Goal: Task Accomplishment & Management: Use online tool/utility

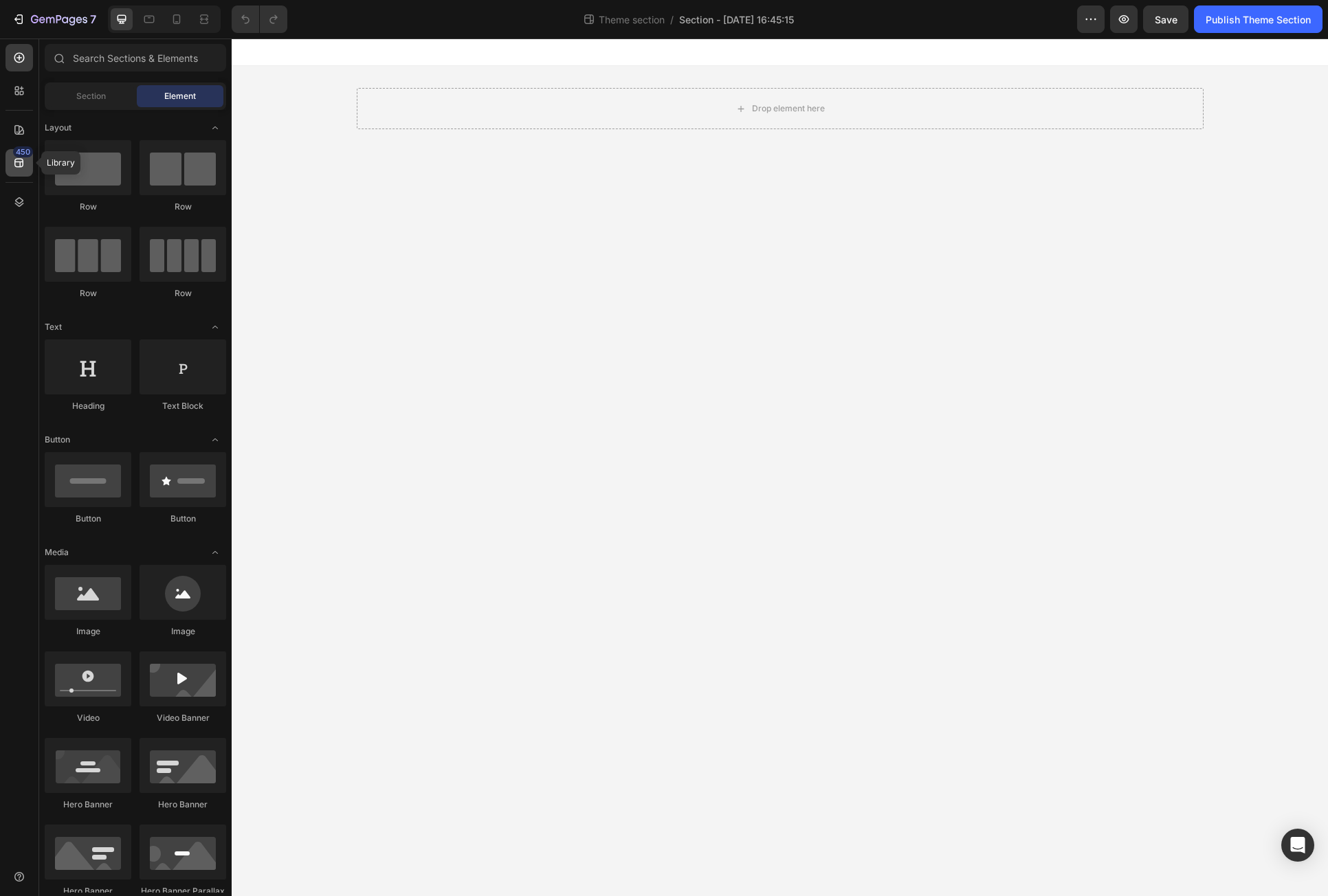
click at [29, 173] on div "450" at bounding box center [19, 163] width 28 height 28
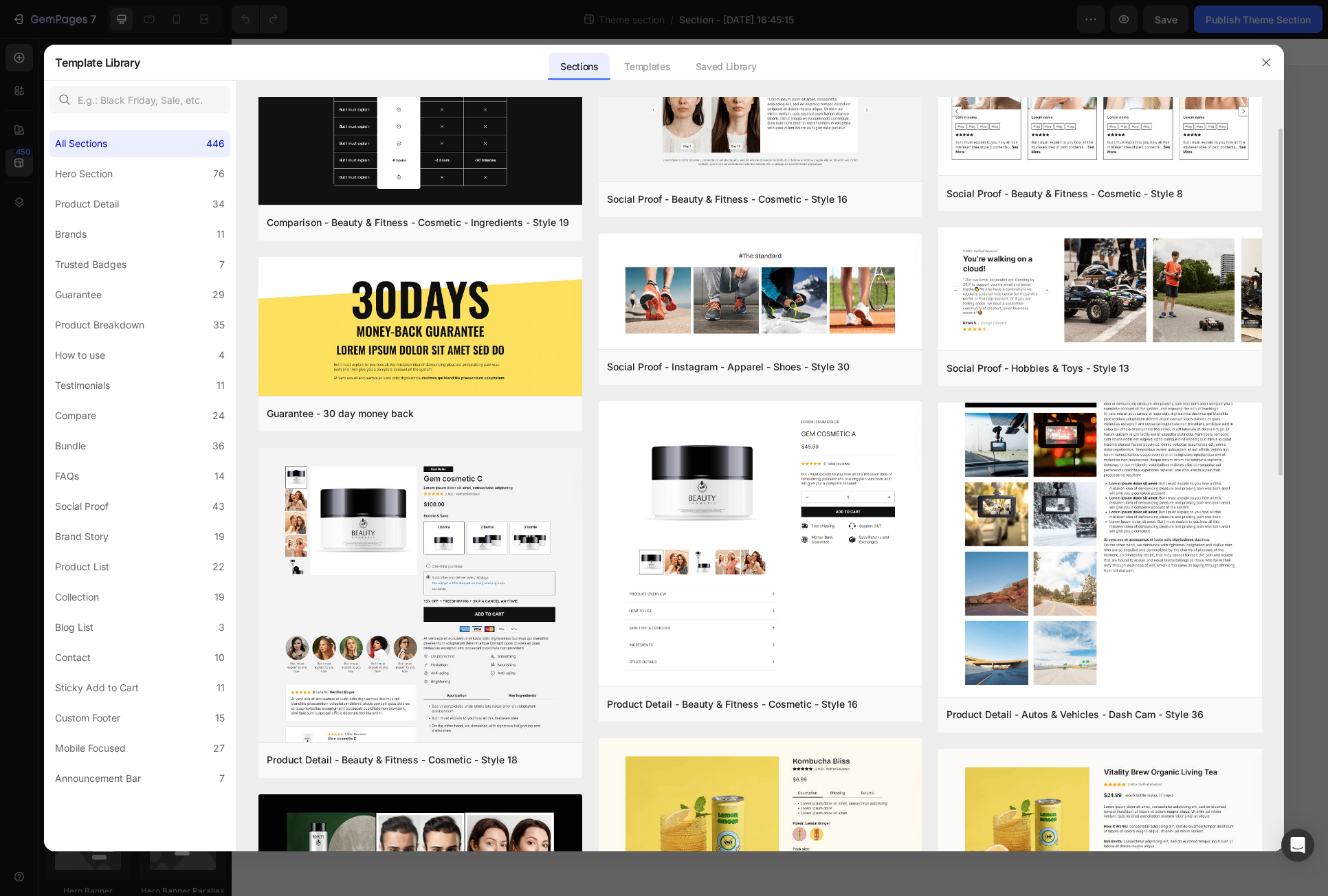
scroll to position [549, 0]
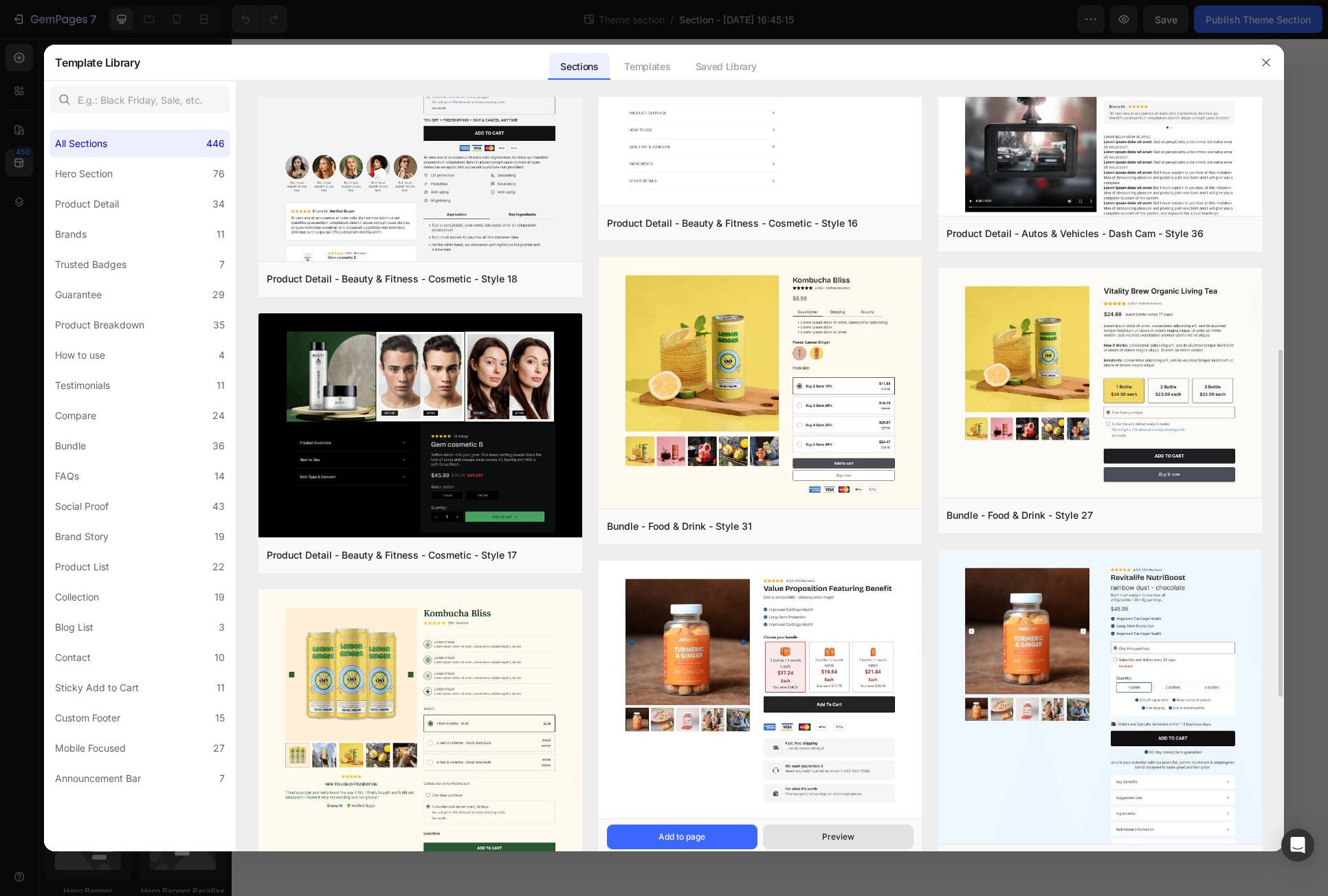
click at [856, 830] on button "Preview" at bounding box center [838, 836] width 151 height 25
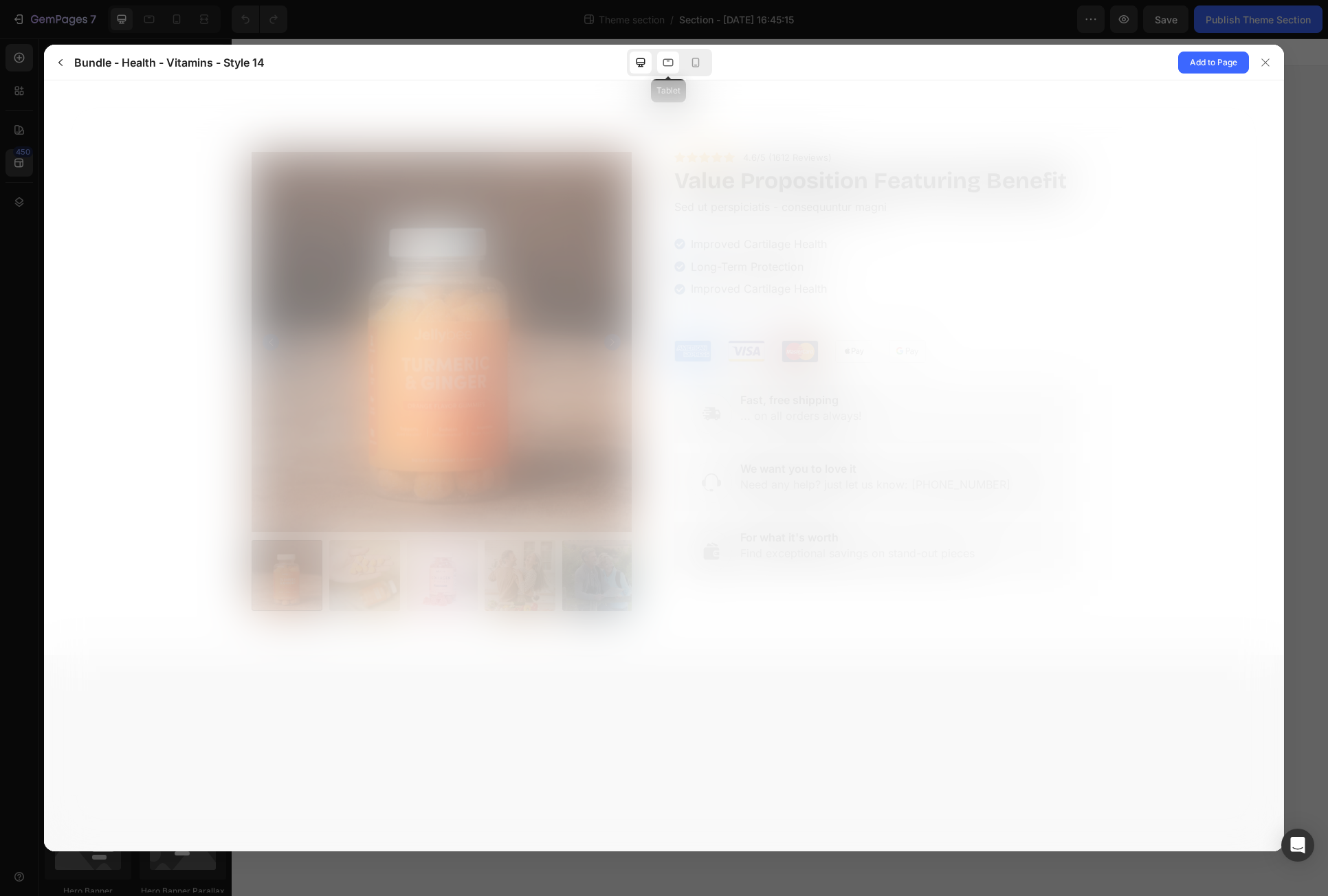
scroll to position [0, 0]
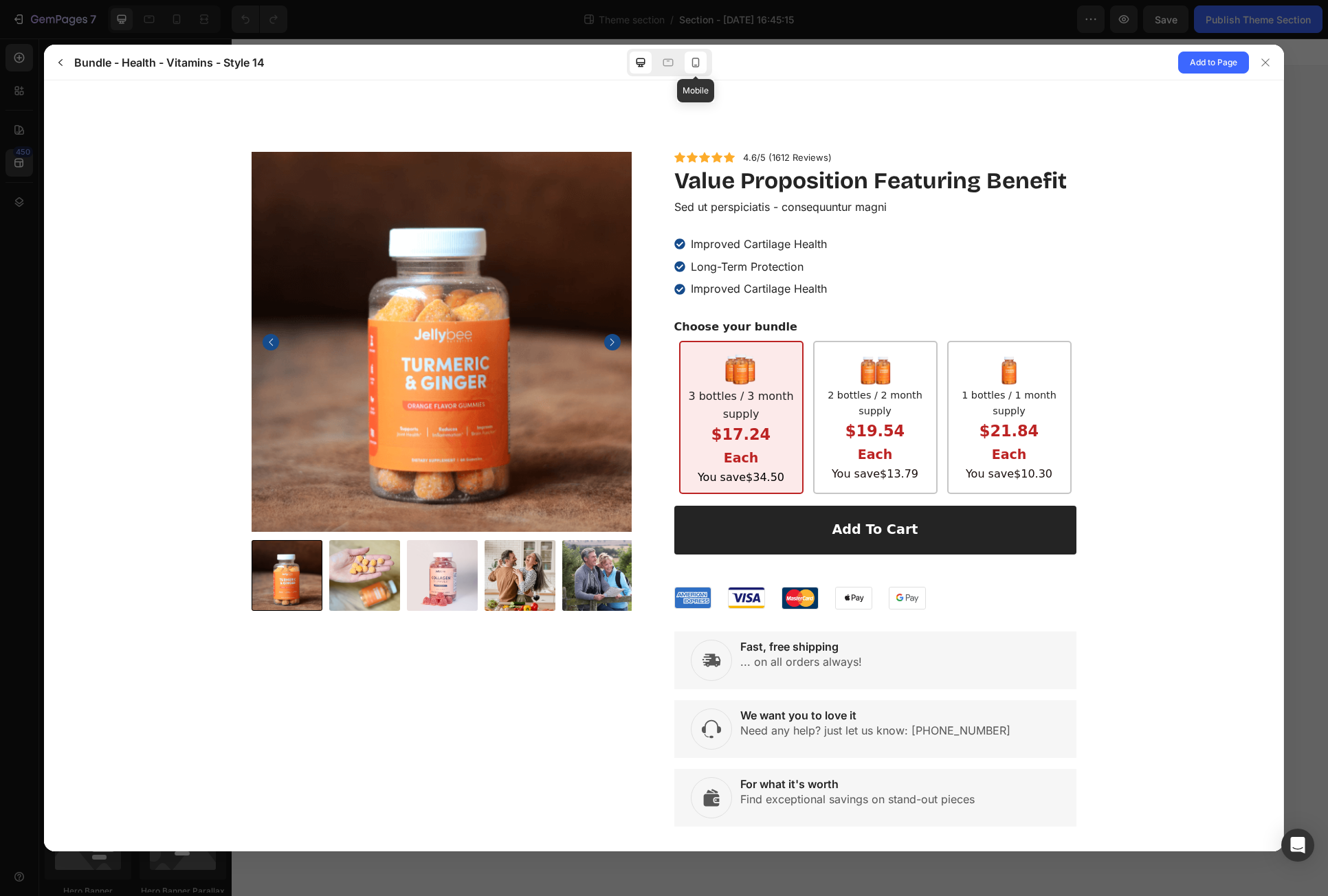
click at [700, 62] on icon at bounding box center [695, 62] width 14 height 14
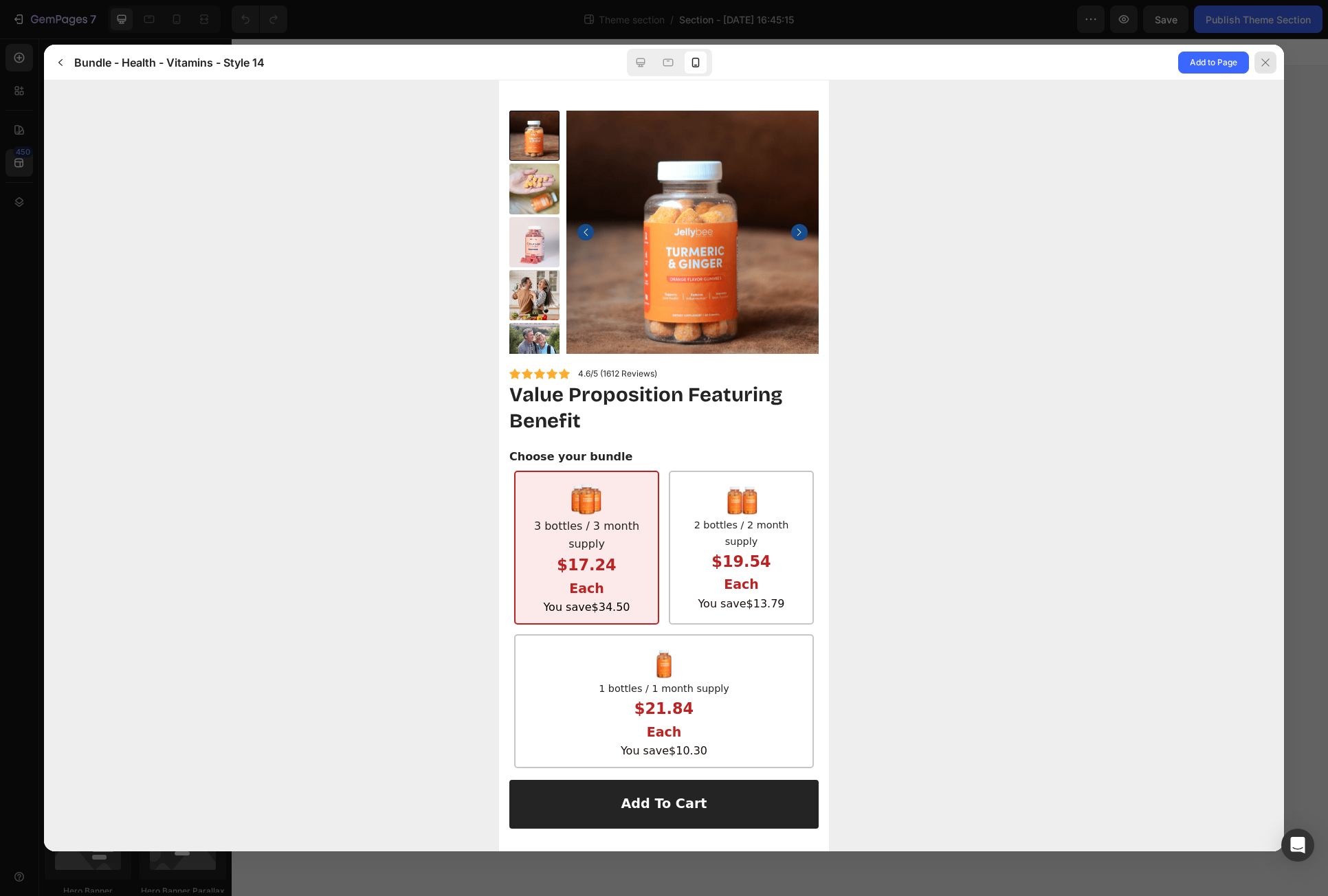
click at [1268, 63] on icon at bounding box center [1265, 62] width 11 height 11
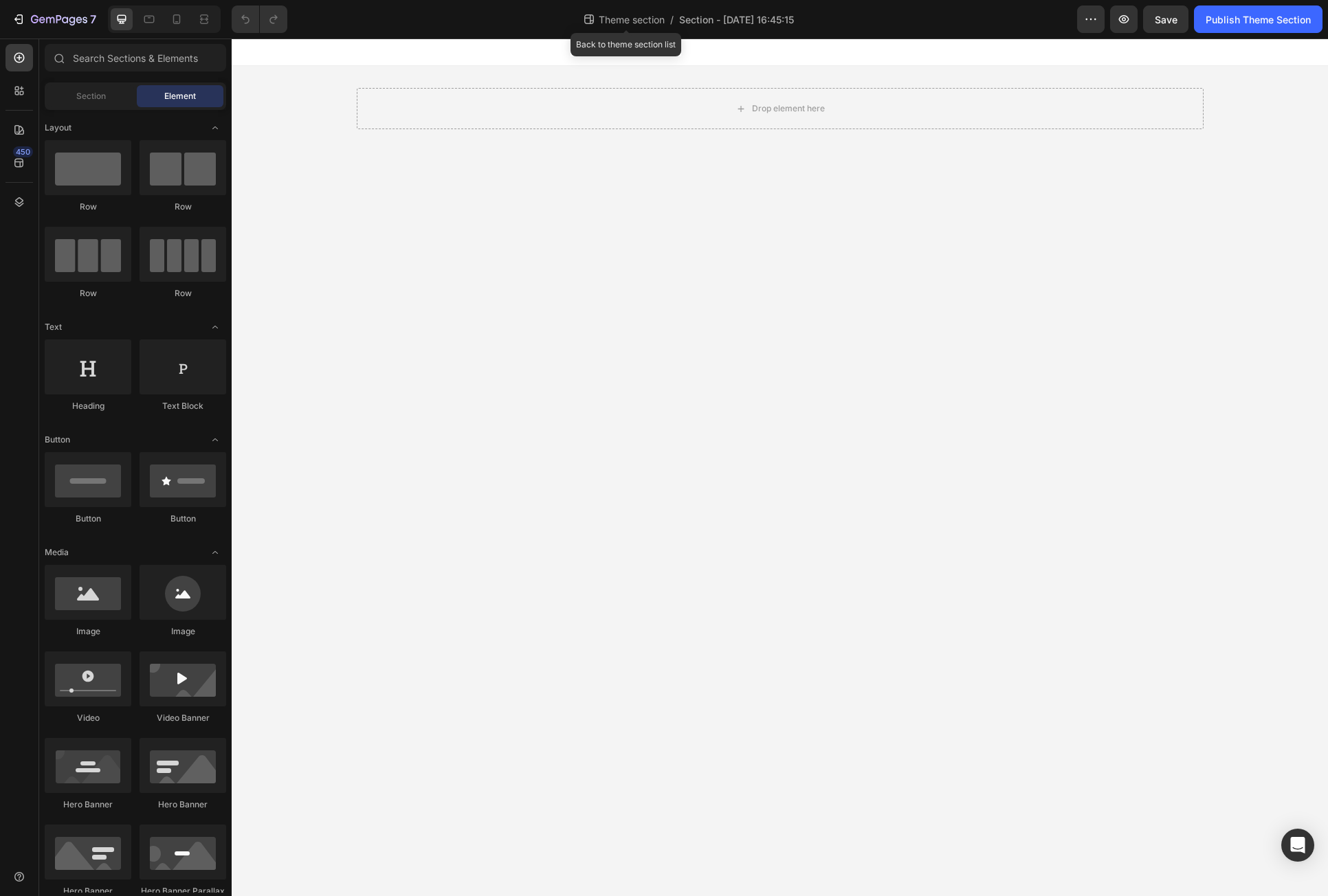
click at [640, 23] on span "Theme section" at bounding box center [631, 19] width 71 height 15
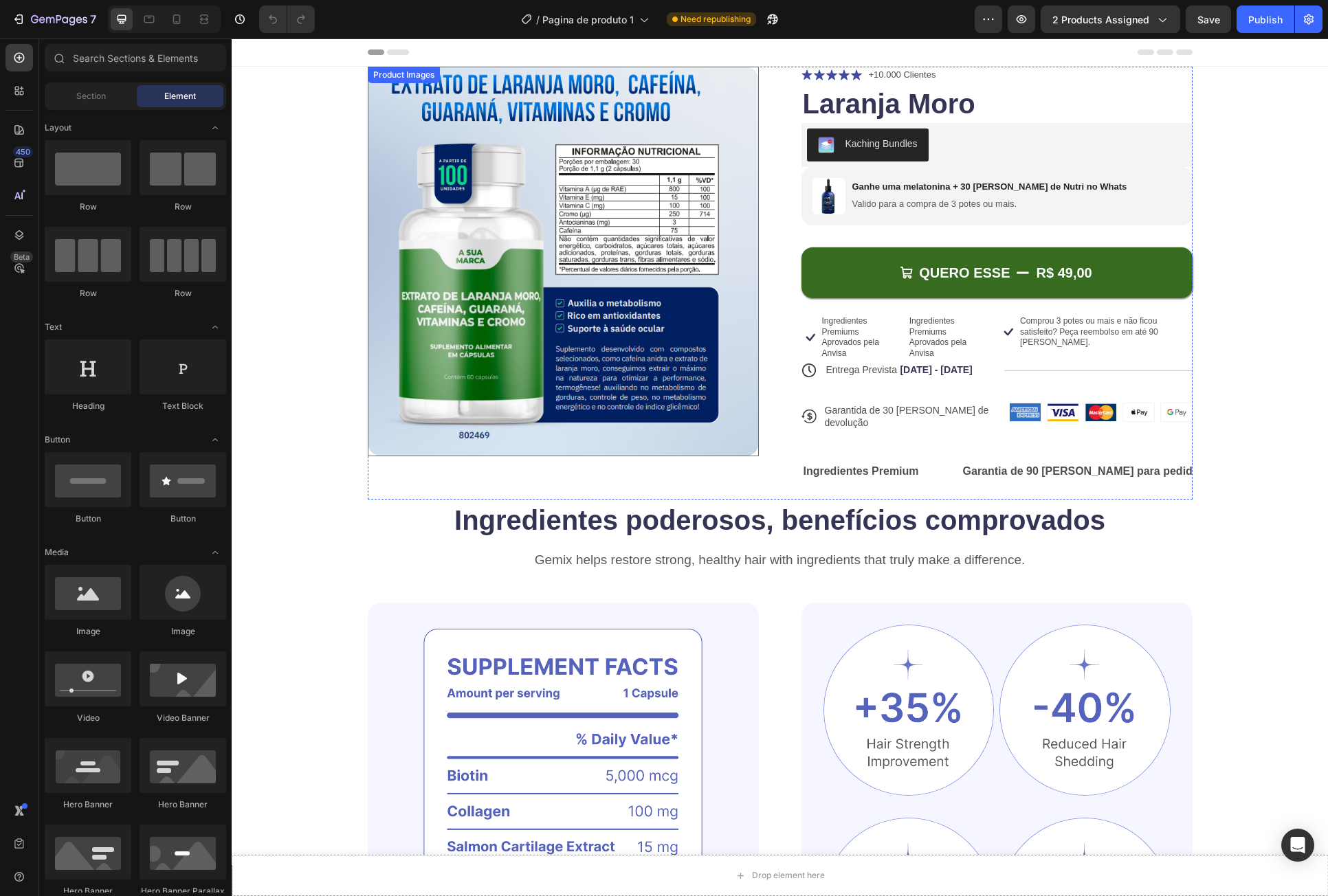
click at [640, 202] on img at bounding box center [563, 261] width 391 height 389
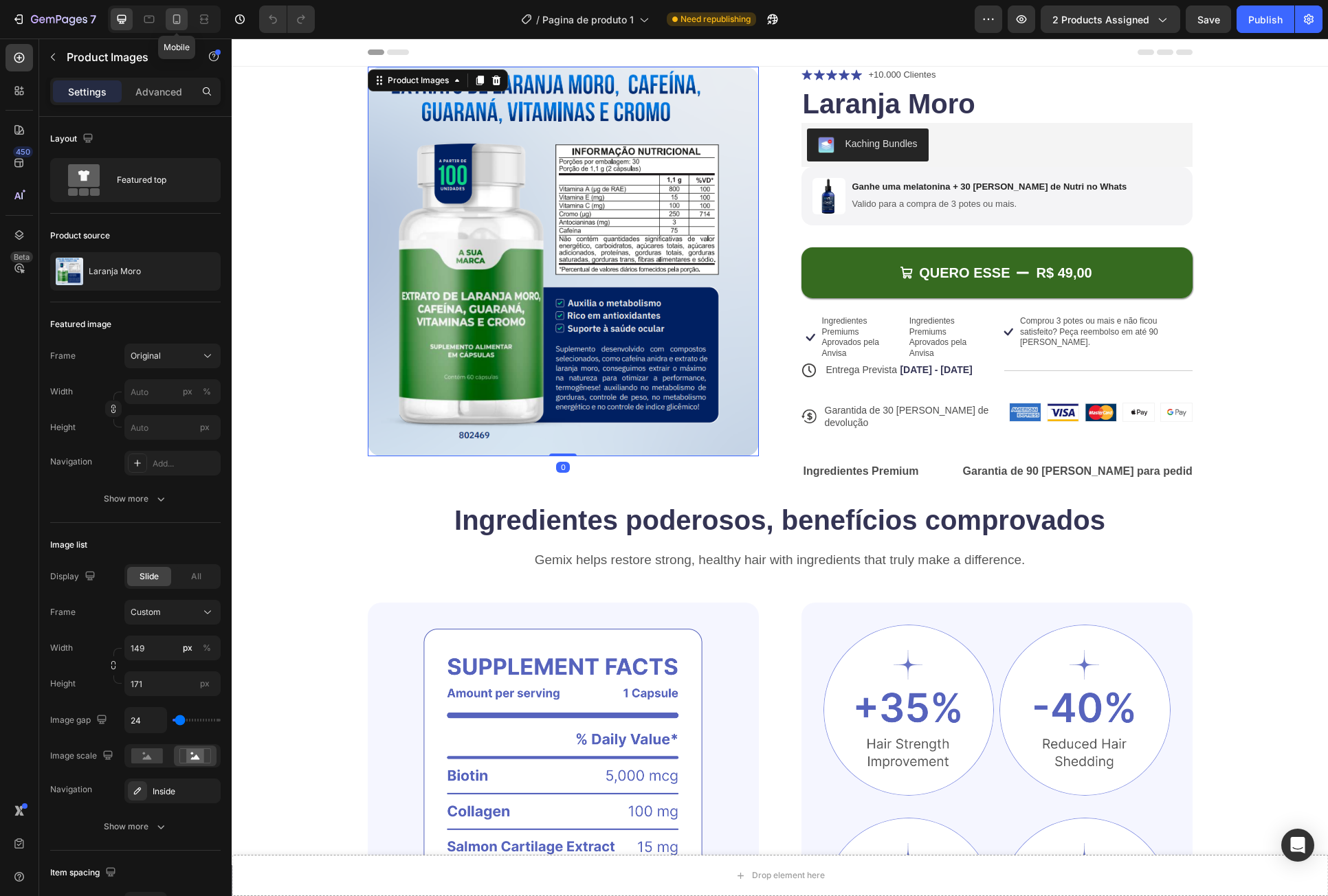
click at [180, 17] on icon at bounding box center [177, 19] width 8 height 10
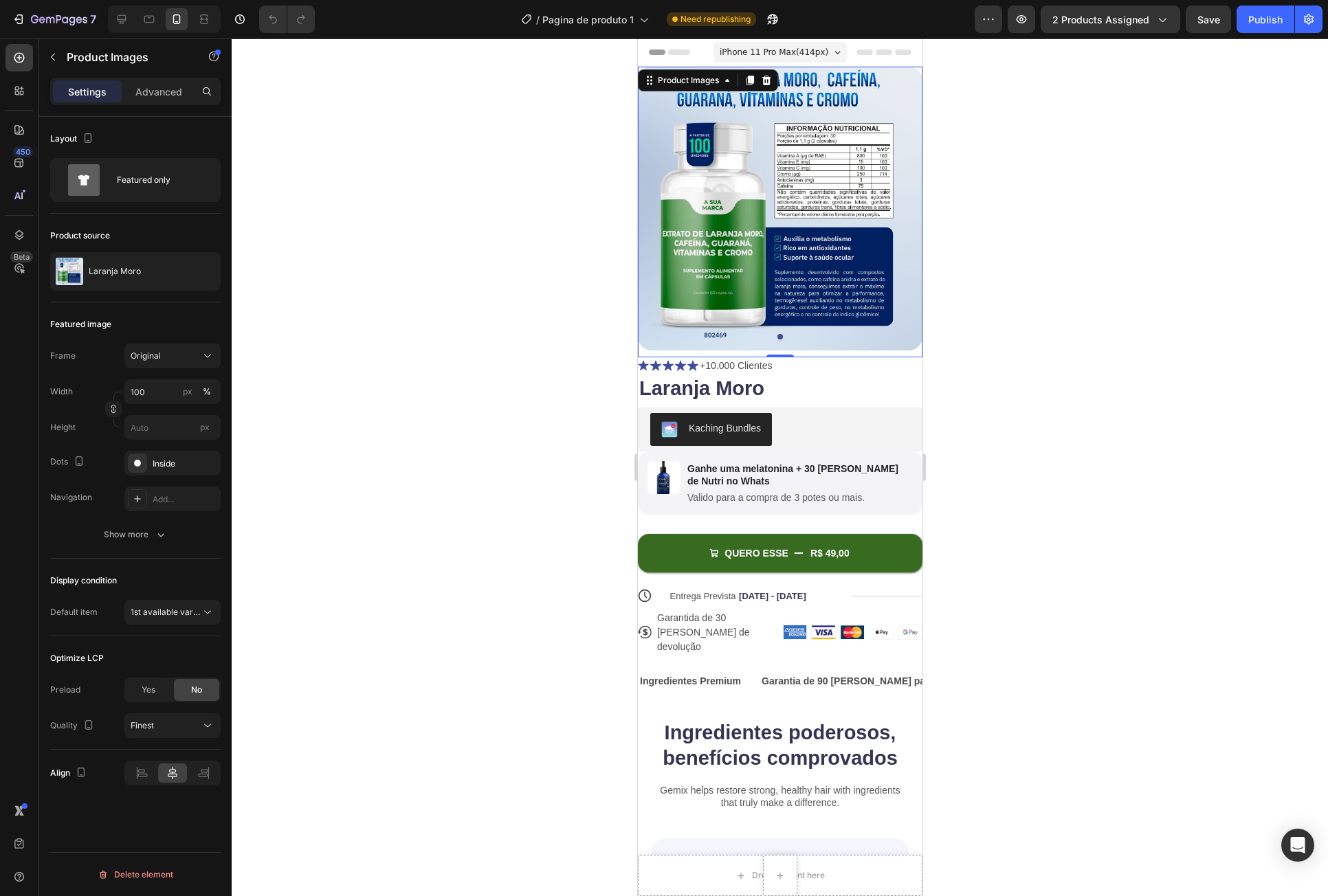
click at [732, 168] on img at bounding box center [779, 208] width 284 height 283
click at [719, 78] on div "Product Images" at bounding box center [687, 81] width 67 height 12
click at [182, 353] on div "Original" at bounding box center [165, 355] width 68 height 12
click at [164, 491] on div "Custom" at bounding box center [170, 491] width 80 height 12
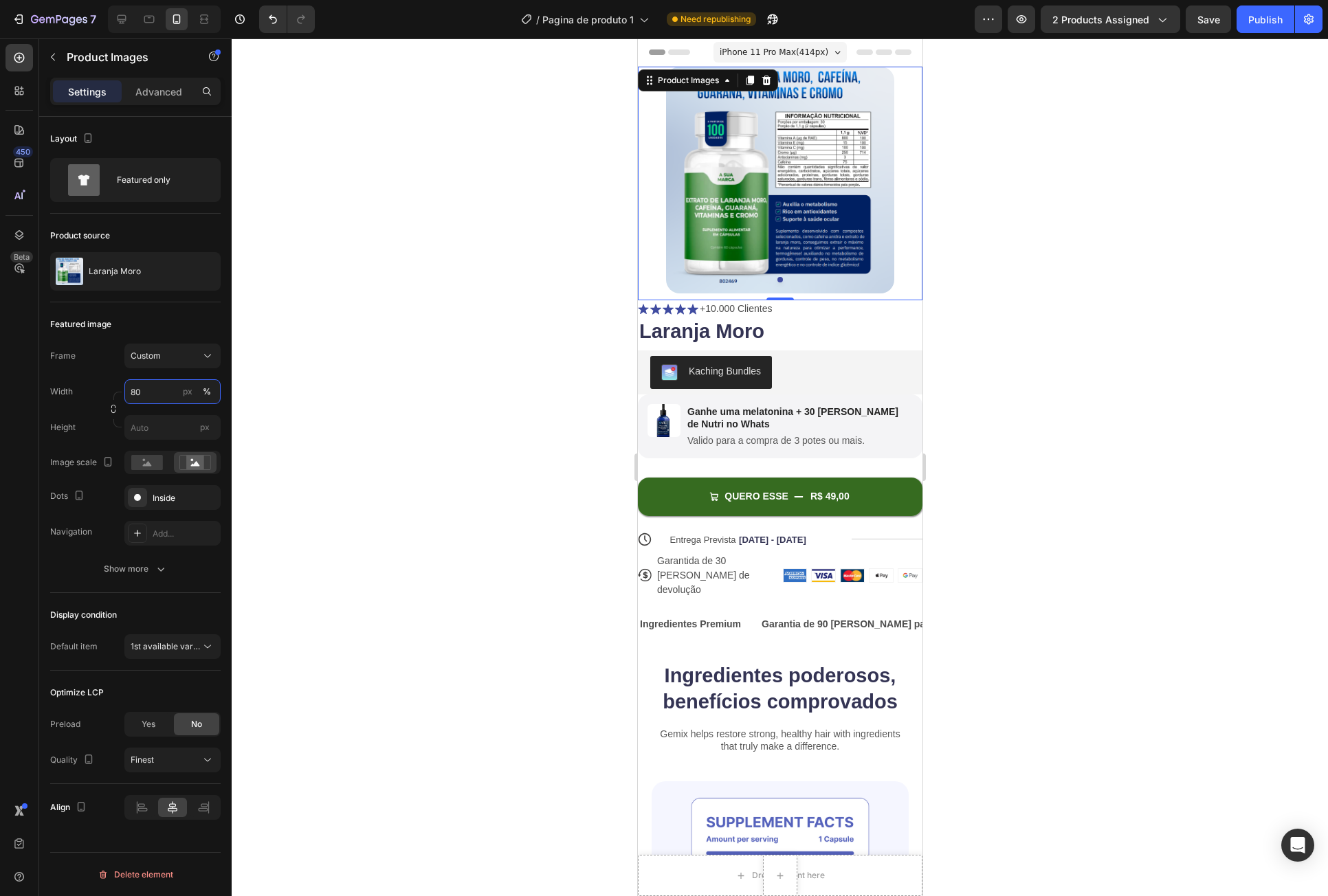
drag, startPoint x: 159, startPoint y: 393, endPoint x: 99, endPoint y: 392, distance: 60.0
click at [99, 392] on div "Width 80 px %" at bounding box center [135, 392] width 171 height 25
type input "0"
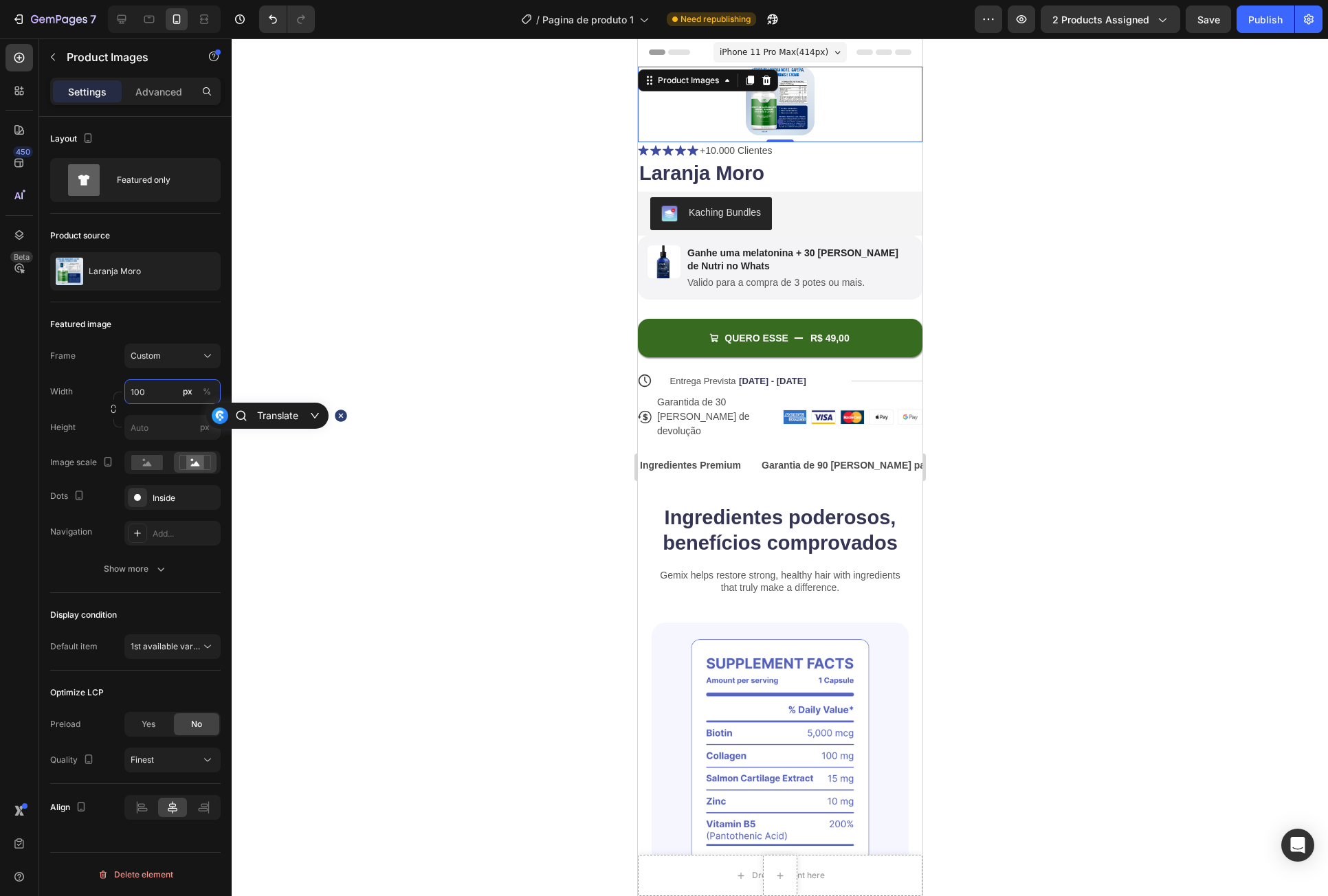
click at [159, 396] on input "100" at bounding box center [172, 392] width 96 height 25
click at [209, 393] on div "%" at bounding box center [207, 392] width 9 height 12
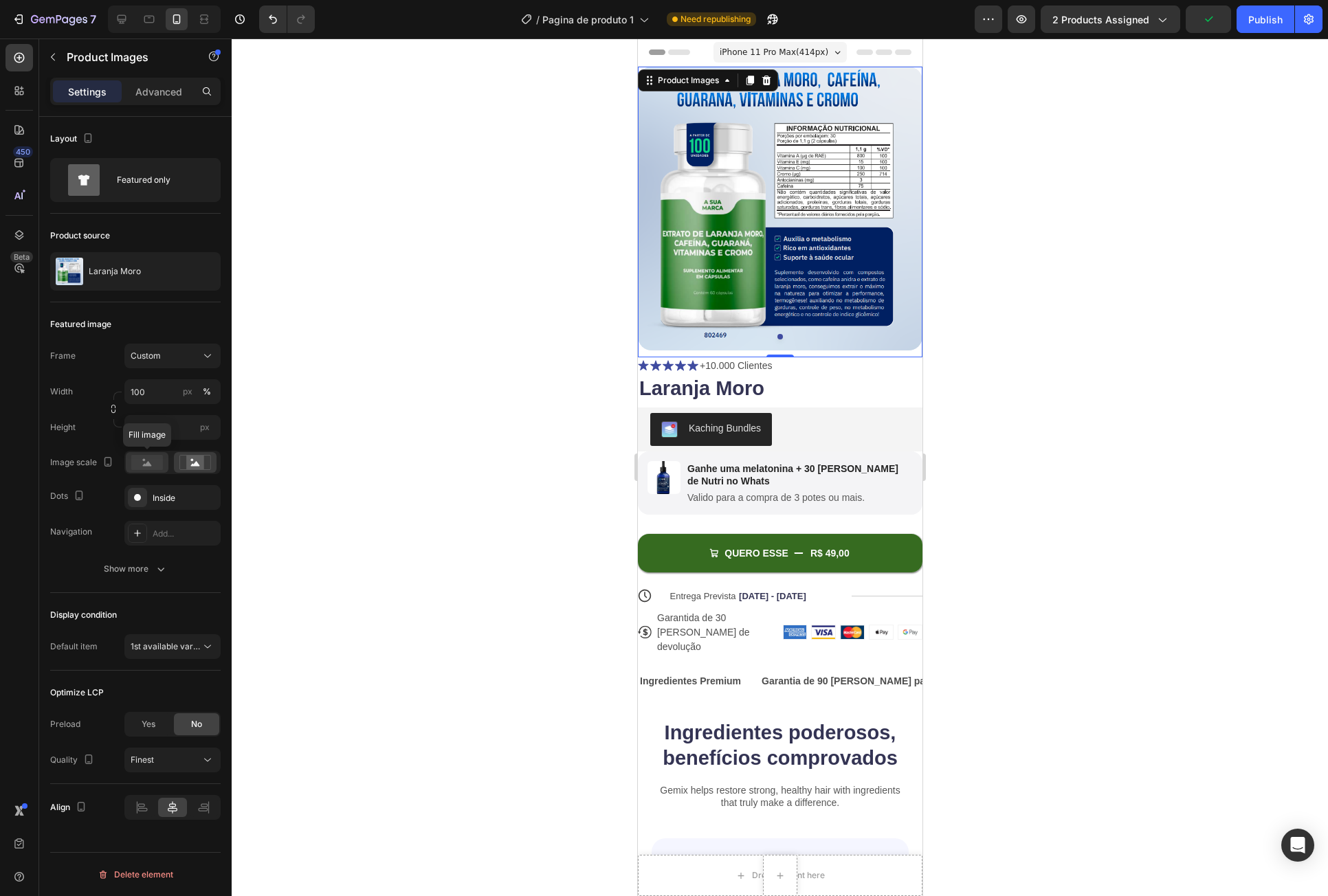
click at [146, 462] on rect at bounding box center [146, 462] width 31 height 15
click at [204, 464] on rect at bounding box center [195, 463] width 18 height 14
click at [158, 465] on rect at bounding box center [146, 462] width 31 height 15
click at [199, 465] on icon at bounding box center [195, 464] width 9 height 5
click at [143, 465] on icon at bounding box center [147, 464] width 9 height 5
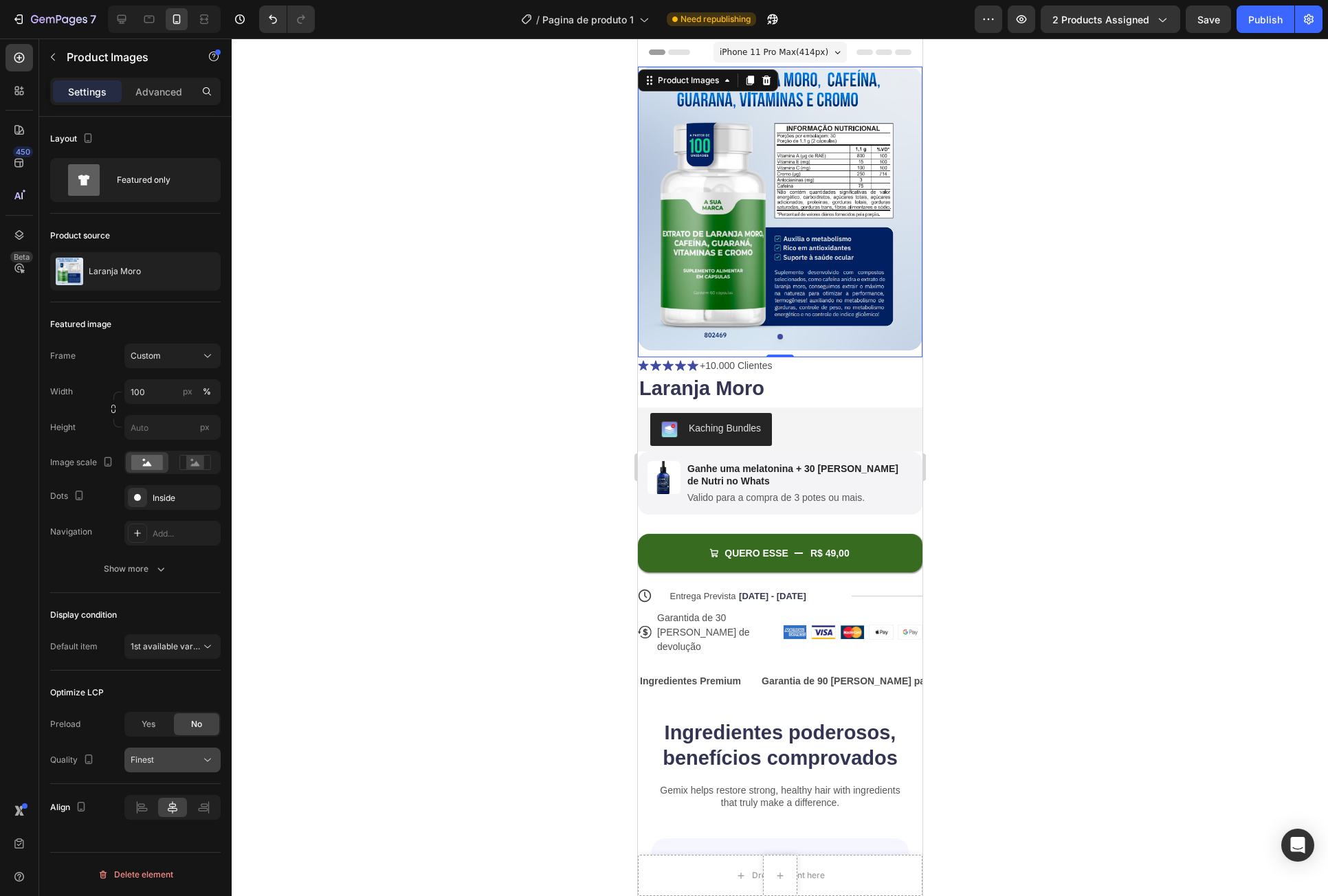
click at [189, 763] on div "Finest" at bounding box center [166, 760] width 70 height 12
click at [185, 755] on div "Finest" at bounding box center [166, 760] width 70 height 12
click at [187, 359] on div "Custom" at bounding box center [165, 355] width 68 height 12
click at [194, 397] on div "Square" at bounding box center [159, 389] width 110 height 26
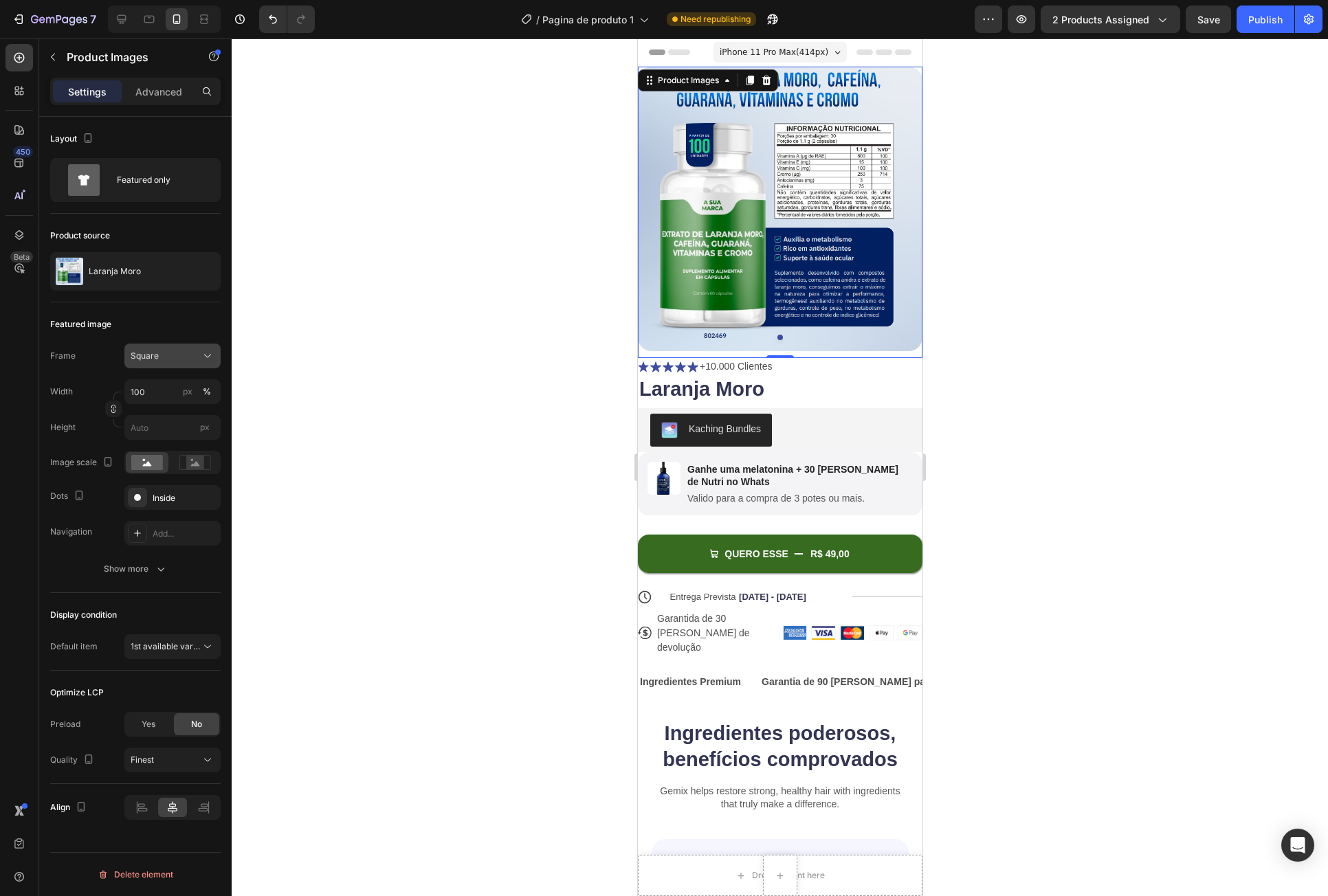
click at [188, 365] on button "Square" at bounding box center [172, 355] width 96 height 25
click at [187, 411] on div "Vertical" at bounding box center [170, 416] width 80 height 14
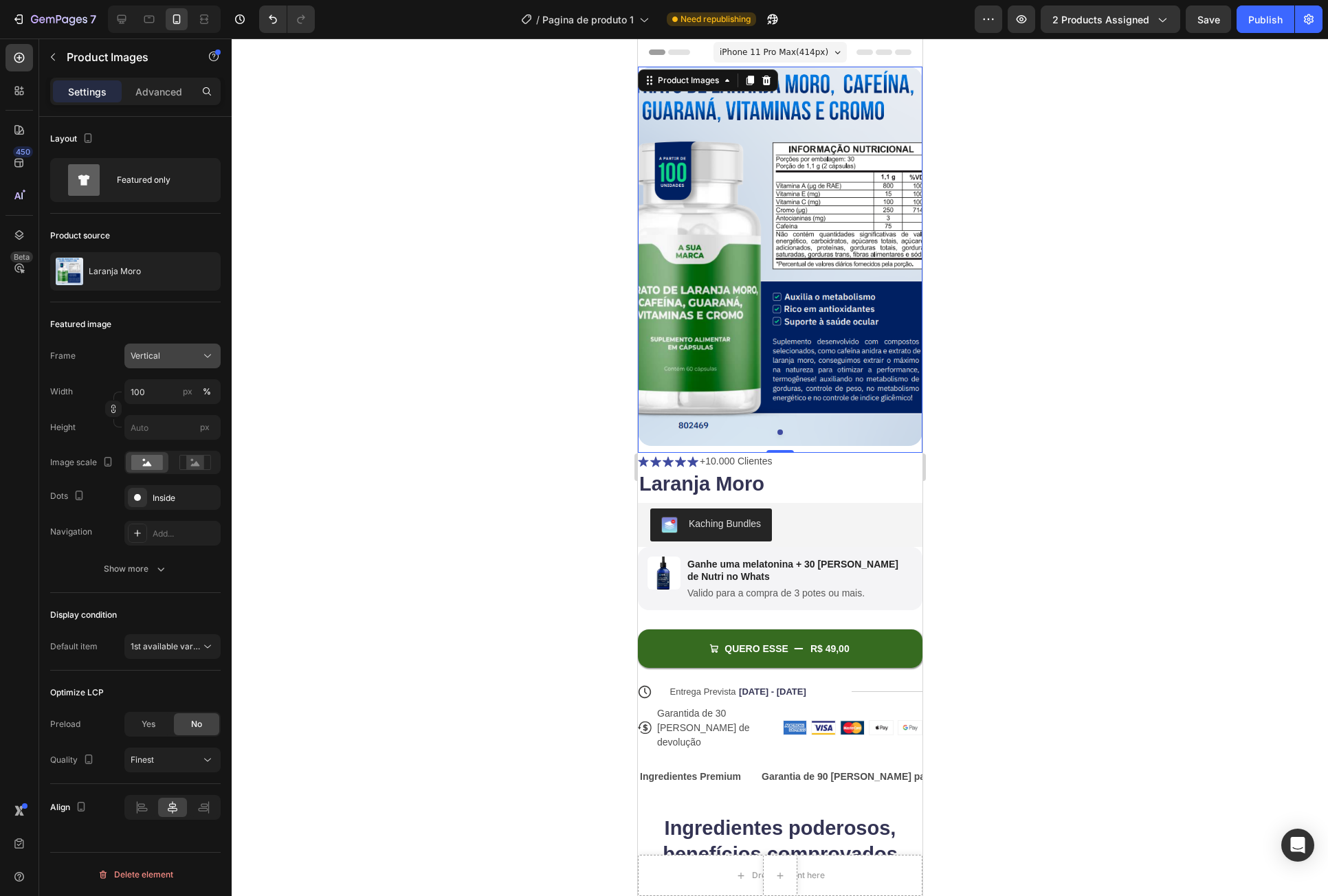
click at [192, 358] on div "Vertical" at bounding box center [165, 355] width 68 height 12
click at [199, 434] on div "Horizontal" at bounding box center [159, 442] width 110 height 26
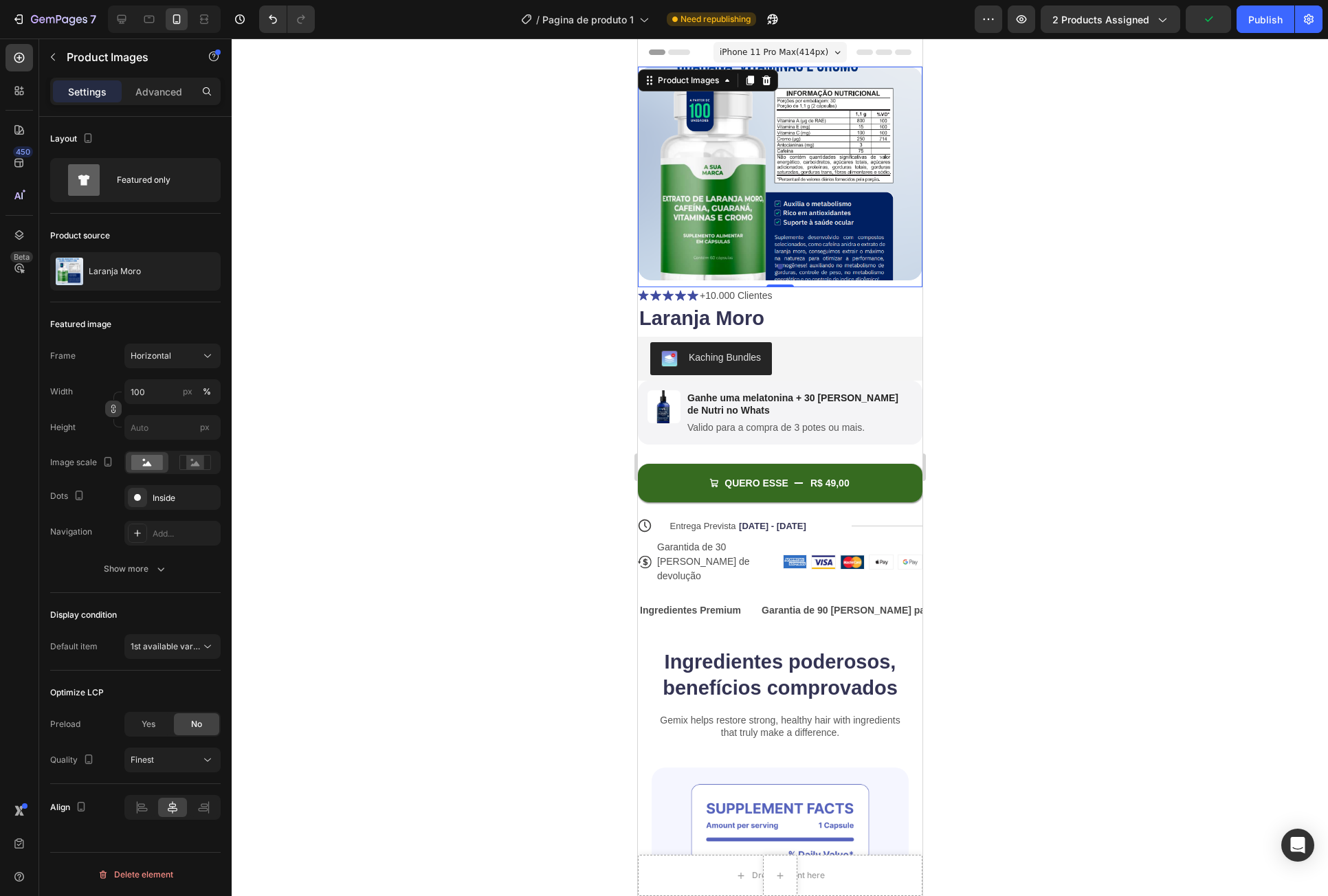
click at [114, 411] on icon "button" at bounding box center [113, 408] width 10 height 10
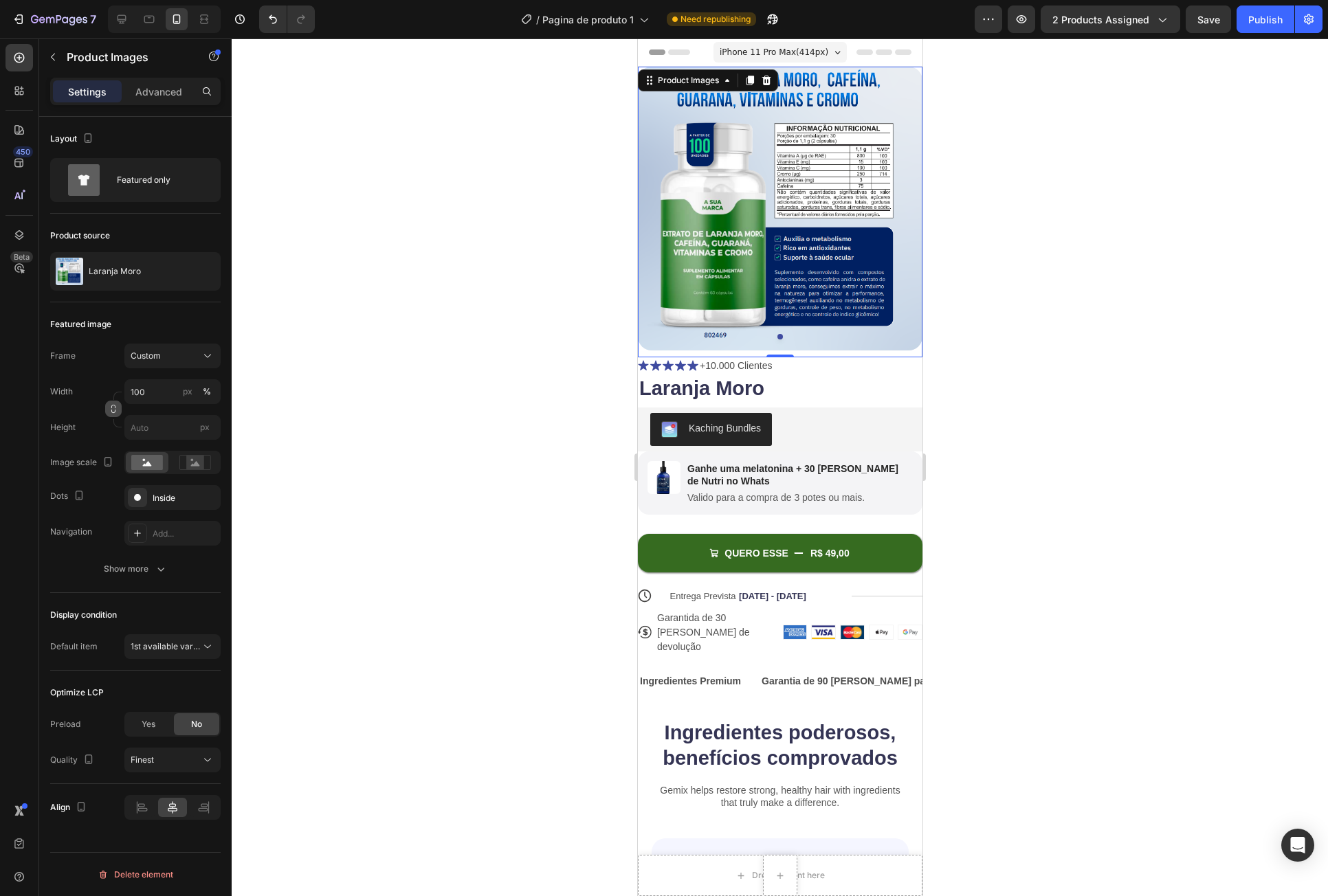
click at [114, 403] on button "button" at bounding box center [113, 408] width 16 height 16
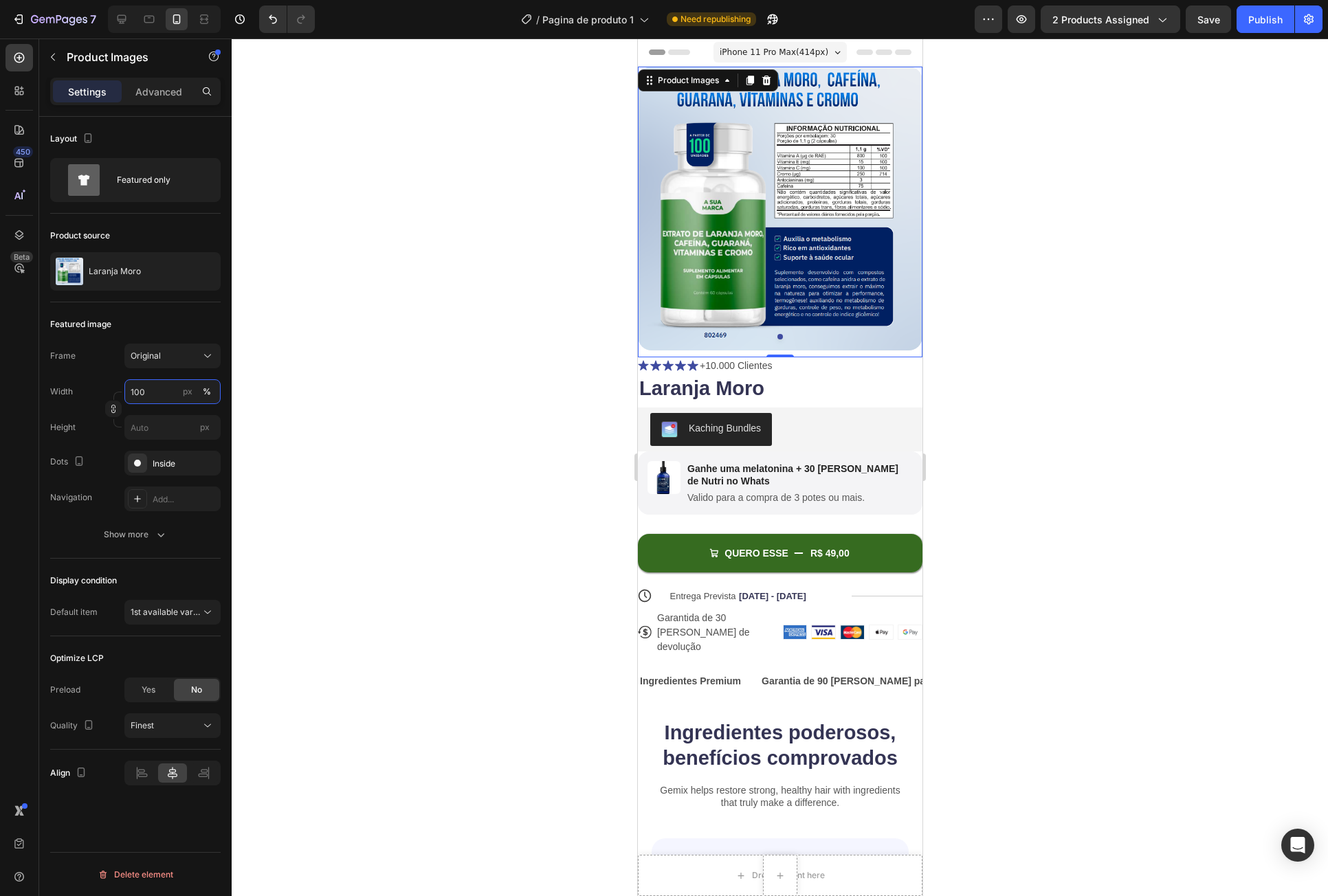
click at [173, 386] on input "100" at bounding box center [172, 392] width 96 height 25
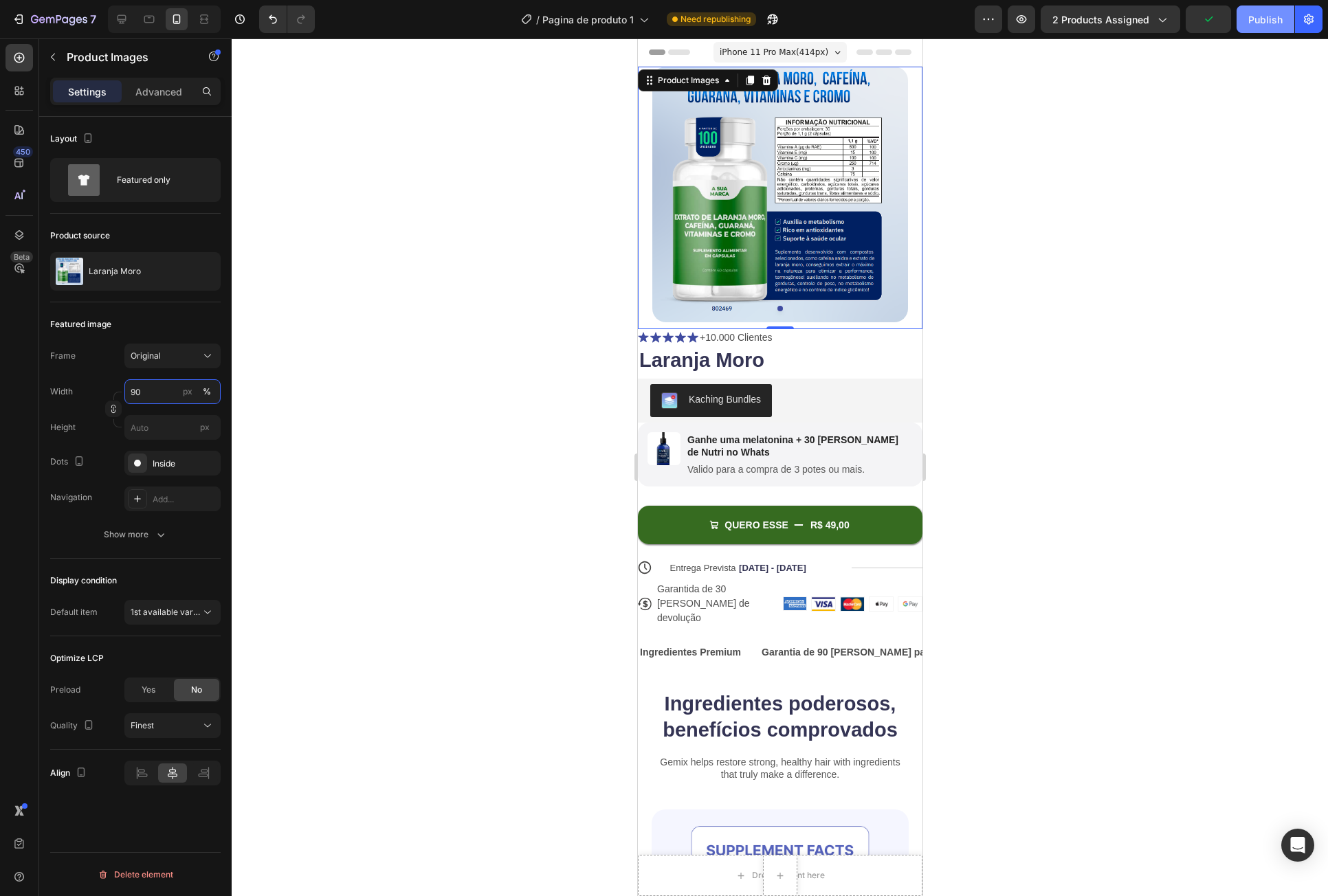
type input "90"
click at [1257, 13] on div "Publish" at bounding box center [1266, 19] width 35 height 15
click at [785, 219] on img at bounding box center [779, 194] width 257 height 256
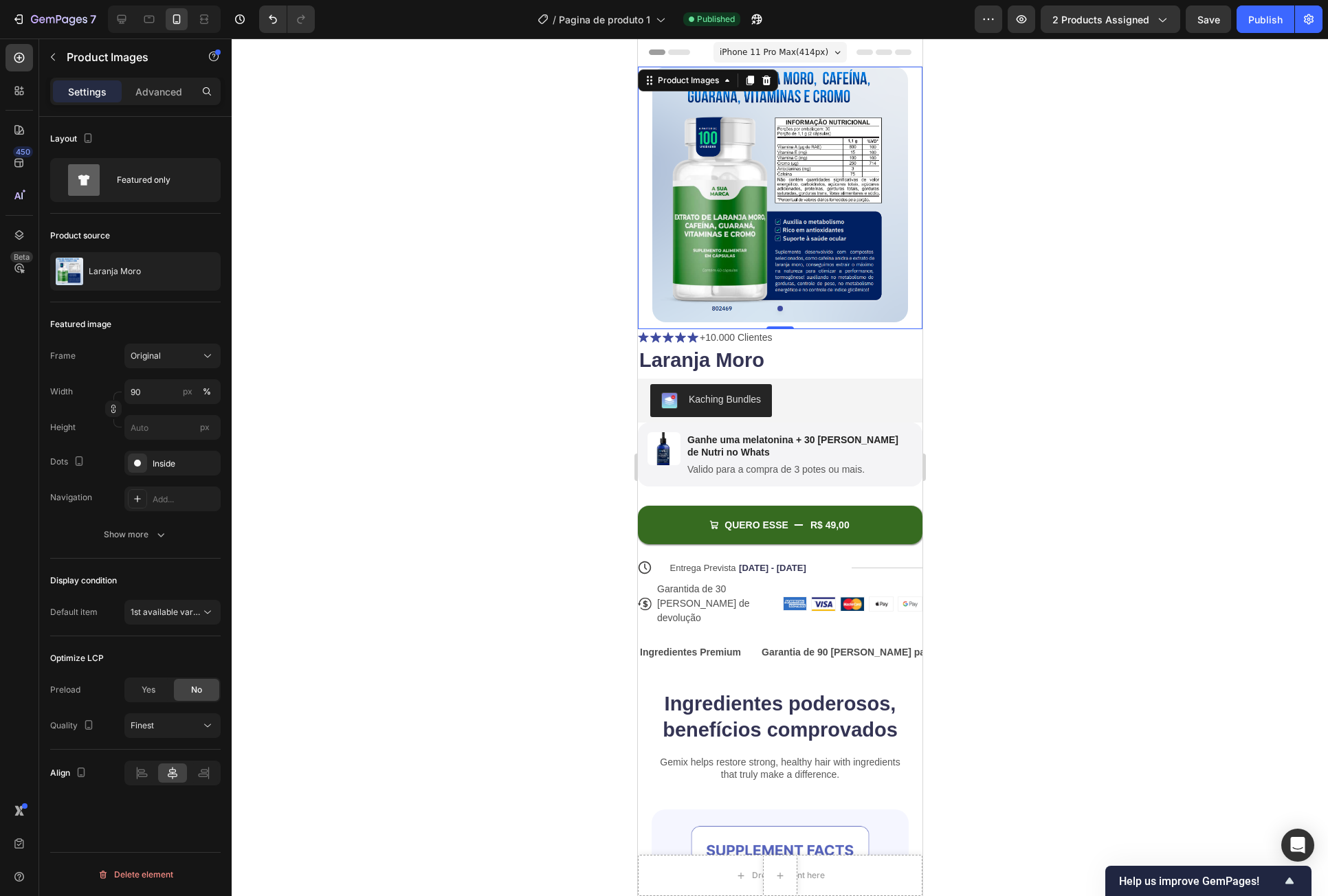
click at [756, 263] on img at bounding box center [779, 194] width 257 height 256
